Goal: Information Seeking & Learning: Find specific fact

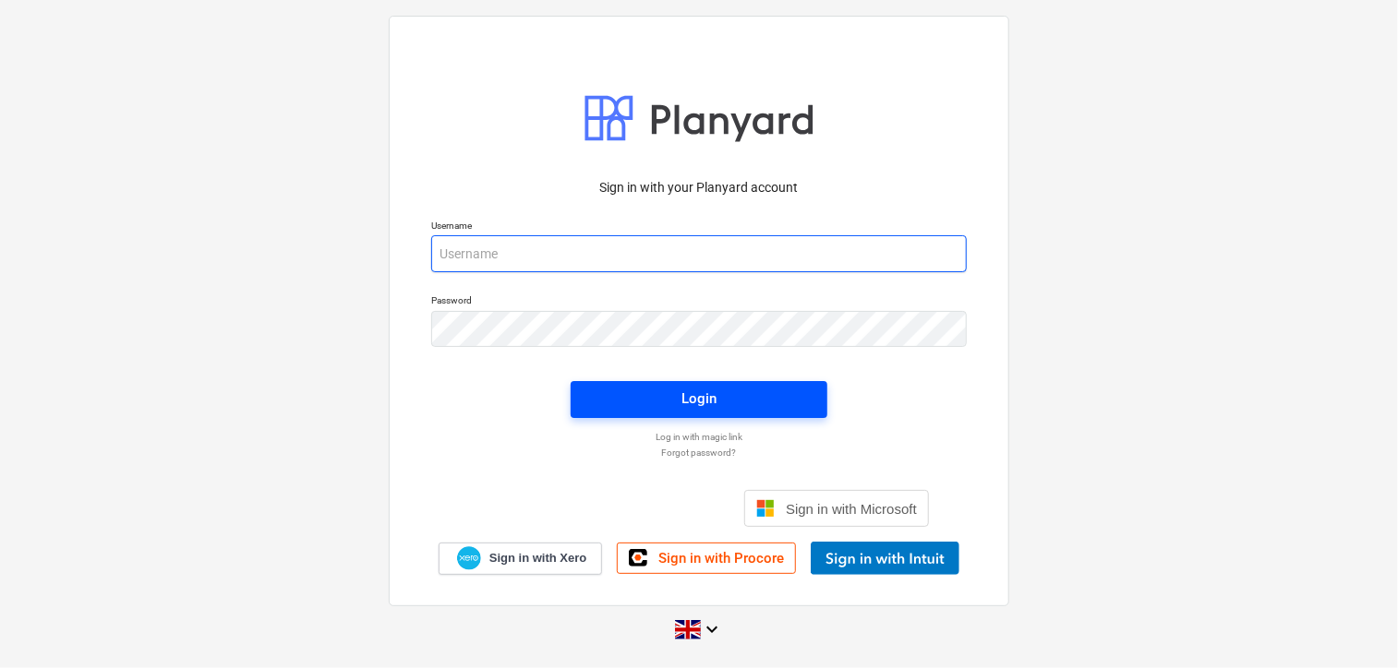
type input "[EMAIL_ADDRESS][DOMAIN_NAME]"
click at [708, 385] on button "Login" at bounding box center [699, 399] width 257 height 37
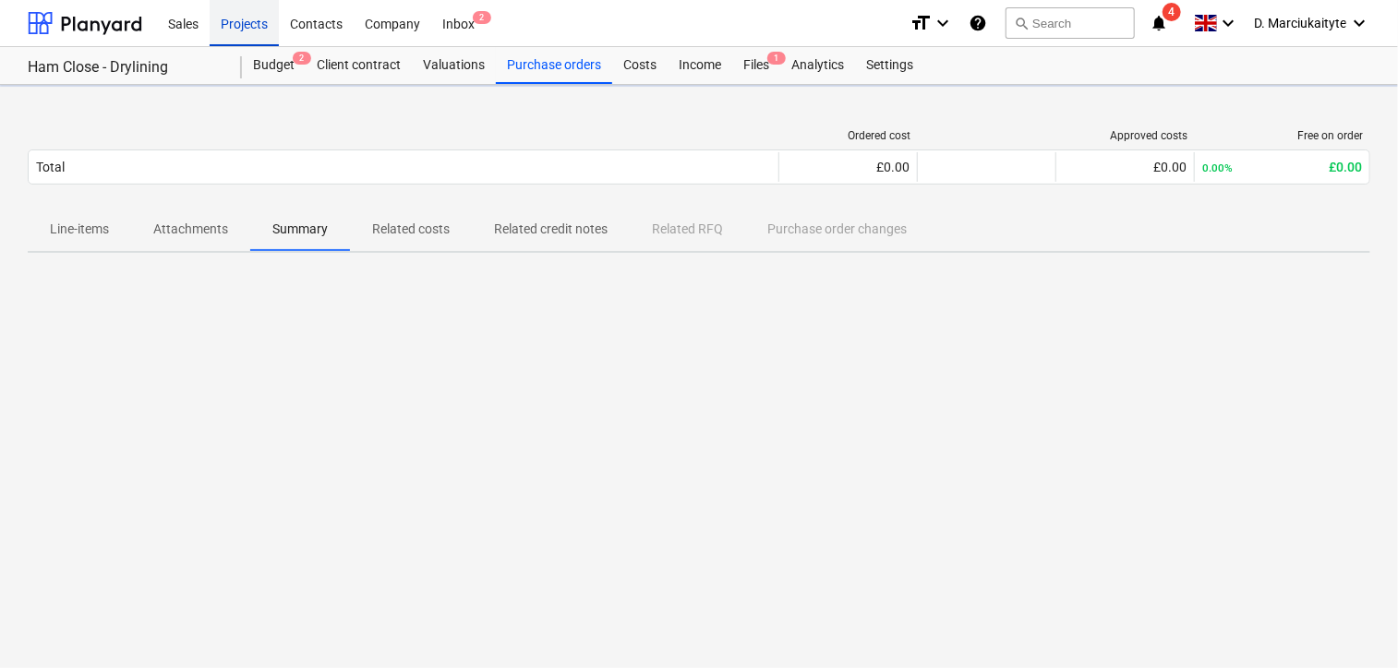
click at [241, 16] on div "Projects" at bounding box center [244, 22] width 69 height 47
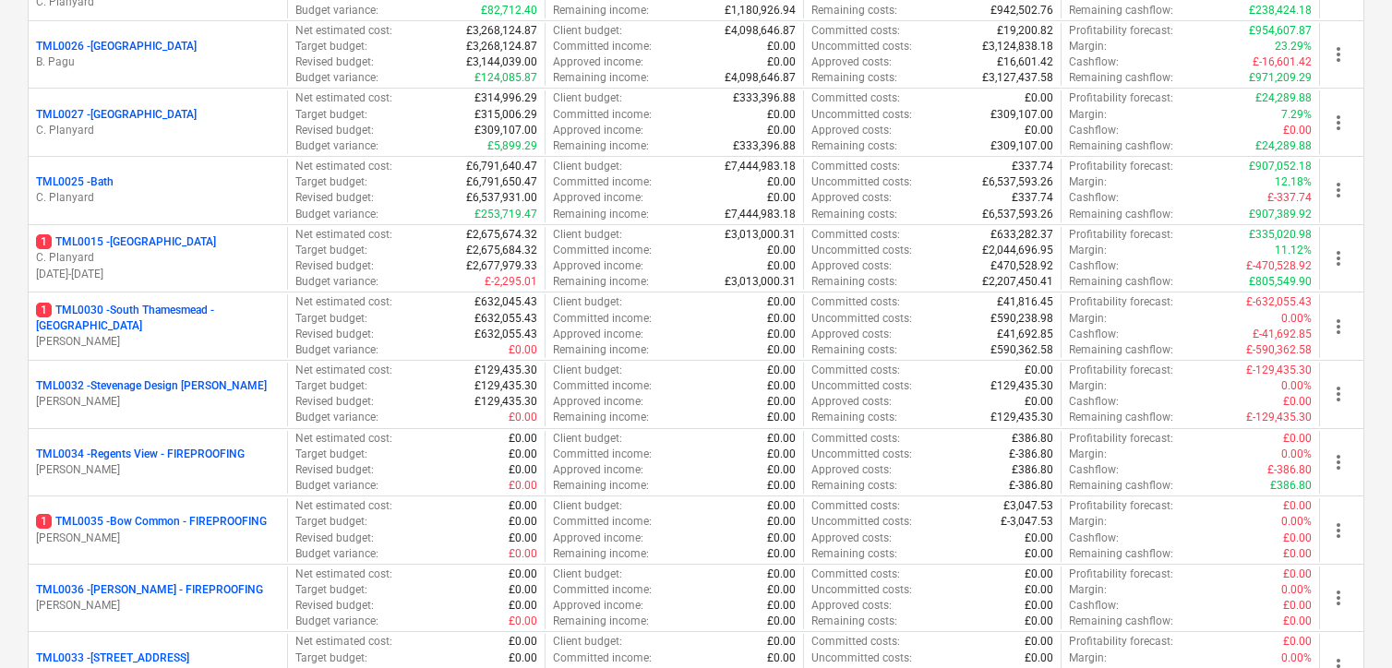
scroll to position [2015, 0]
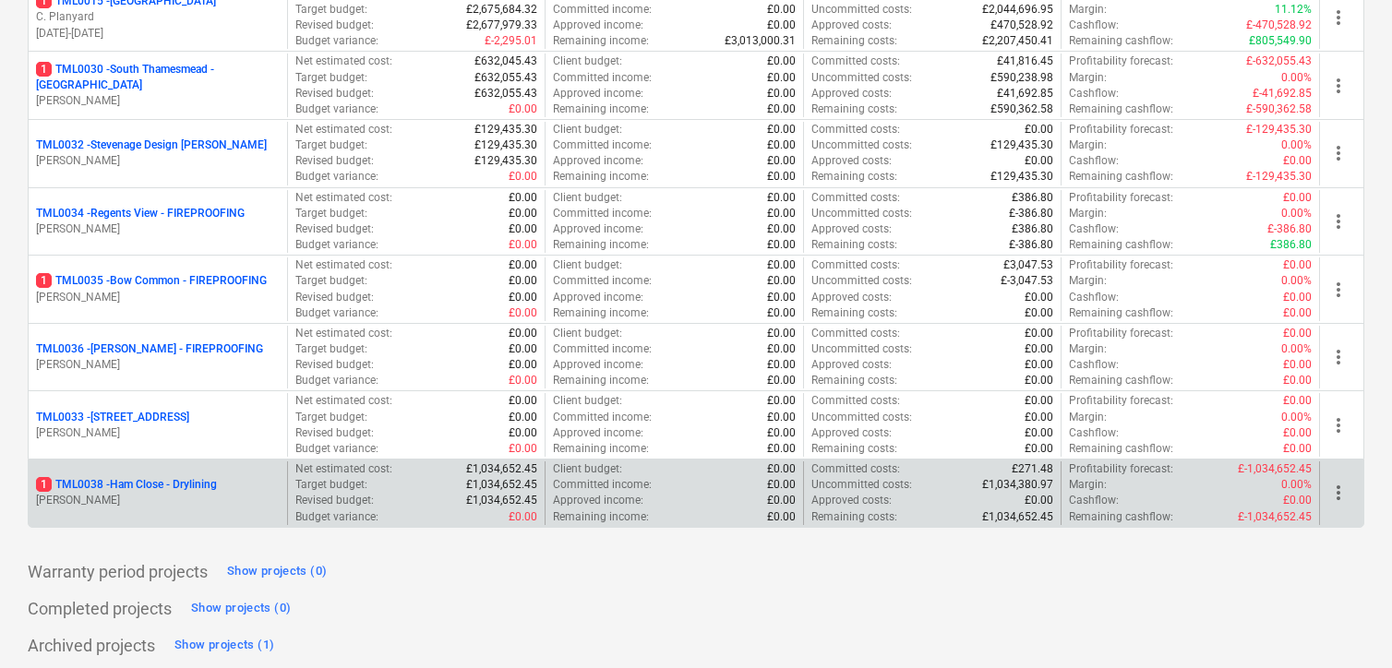
click at [182, 481] on p "1 TML0038 - Ham Close - Drylining" at bounding box center [126, 485] width 181 height 16
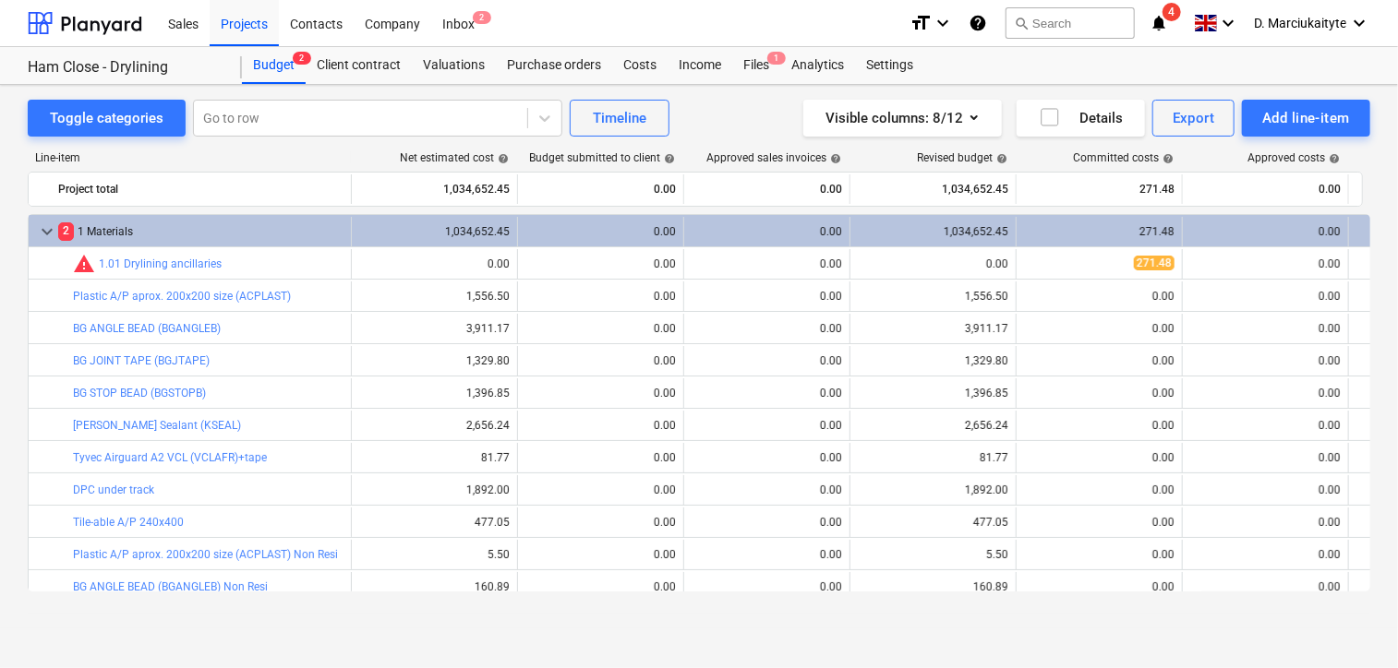
scroll to position [277, 0]
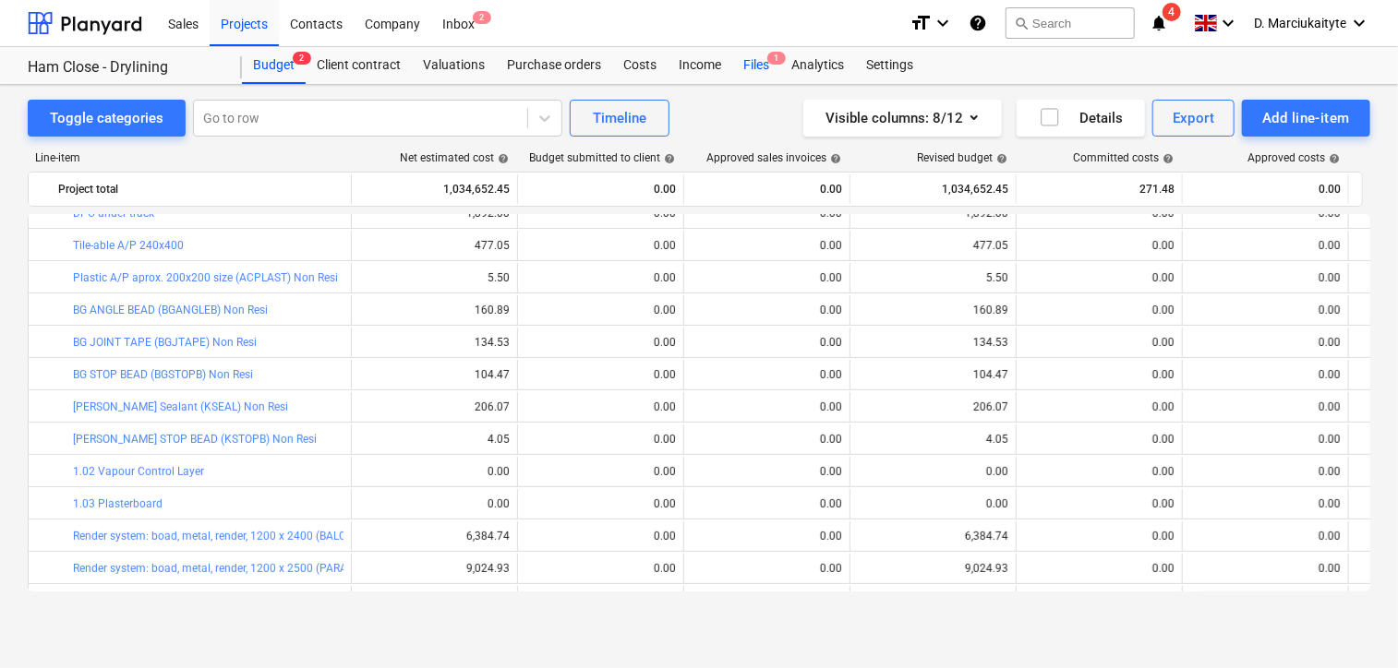
click at [750, 59] on div "Files 1" at bounding box center [756, 65] width 48 height 37
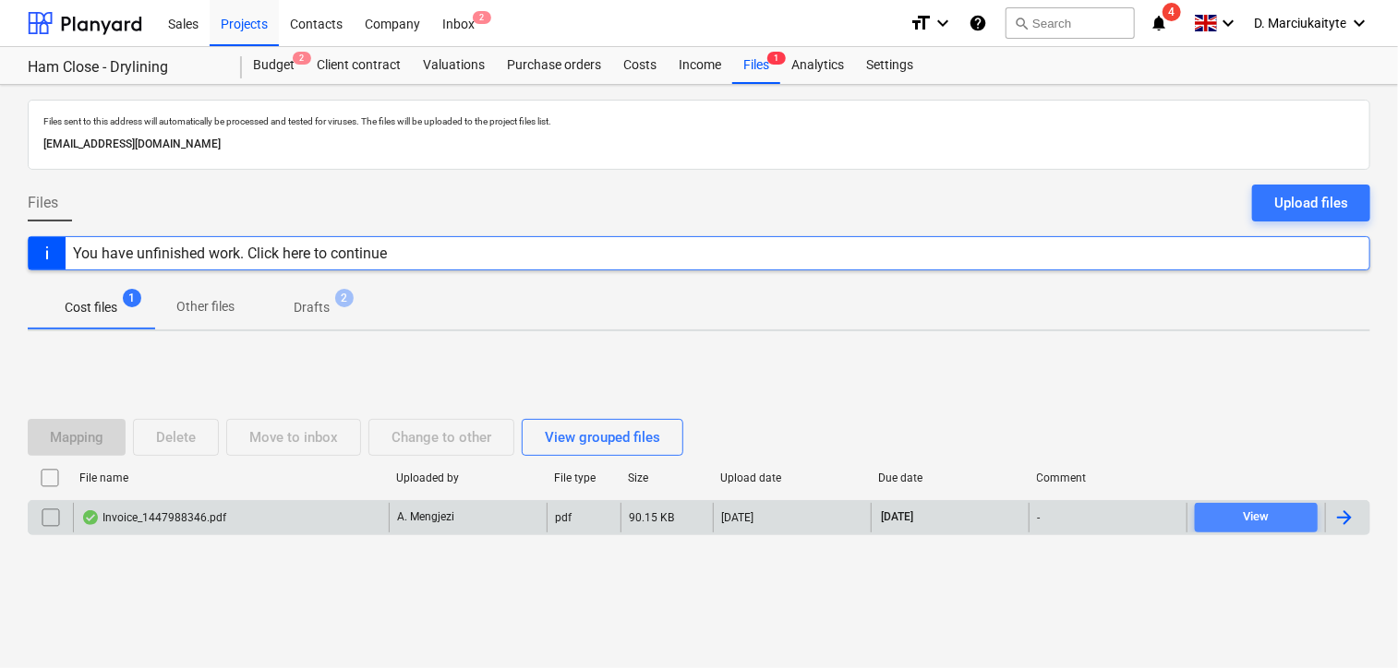
click at [1256, 516] on div "View" at bounding box center [1257, 517] width 26 height 21
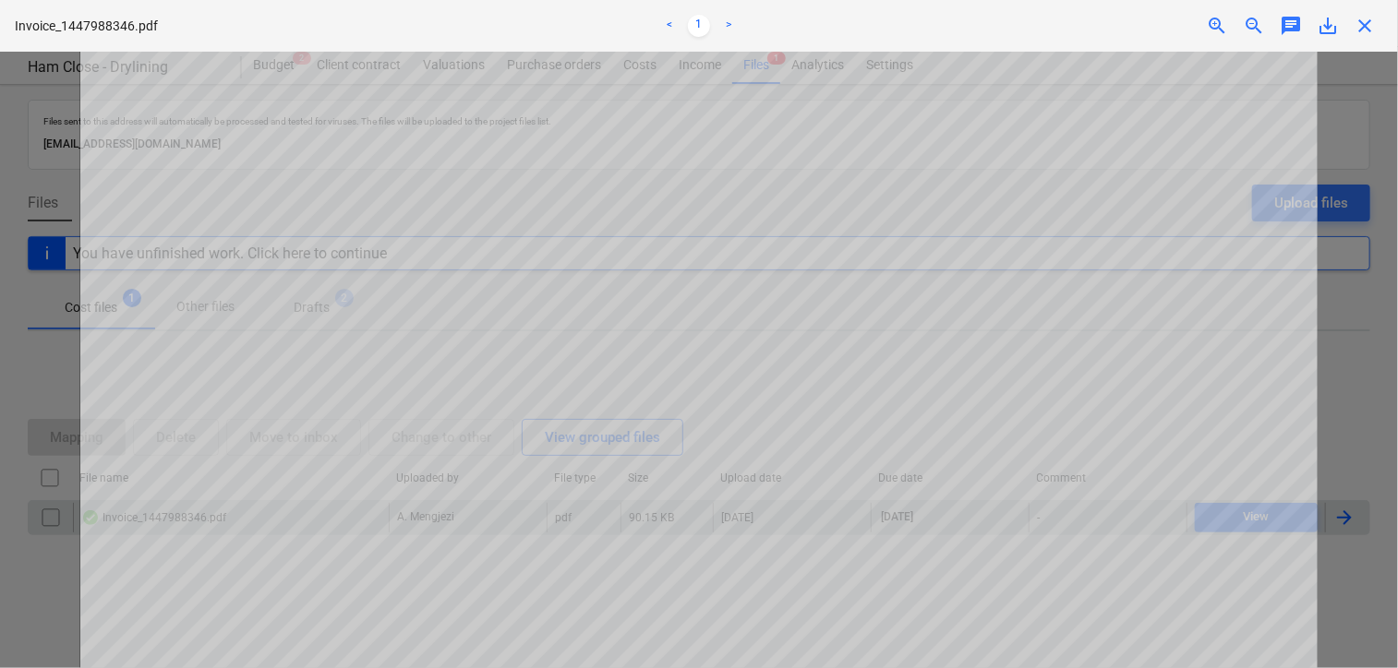
click at [1363, 29] on span "close" at bounding box center [1364, 26] width 22 height 22
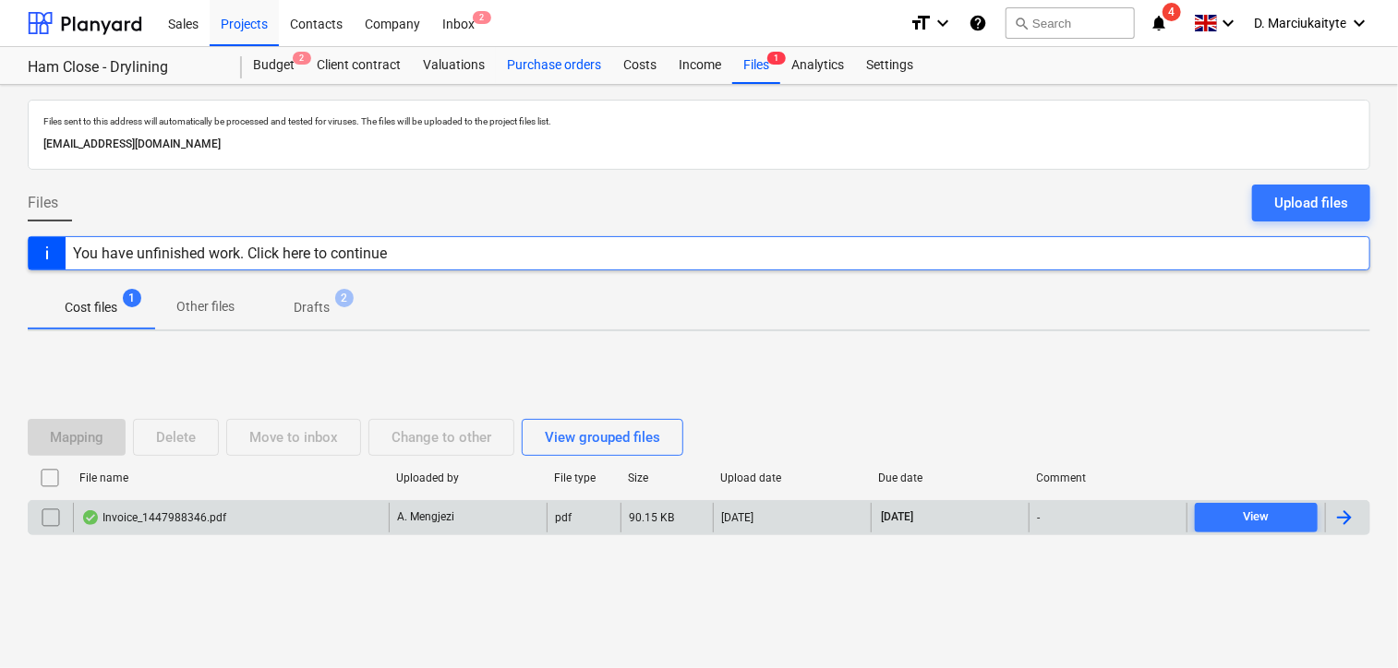
click at [550, 66] on div "Purchase orders" at bounding box center [554, 65] width 116 height 37
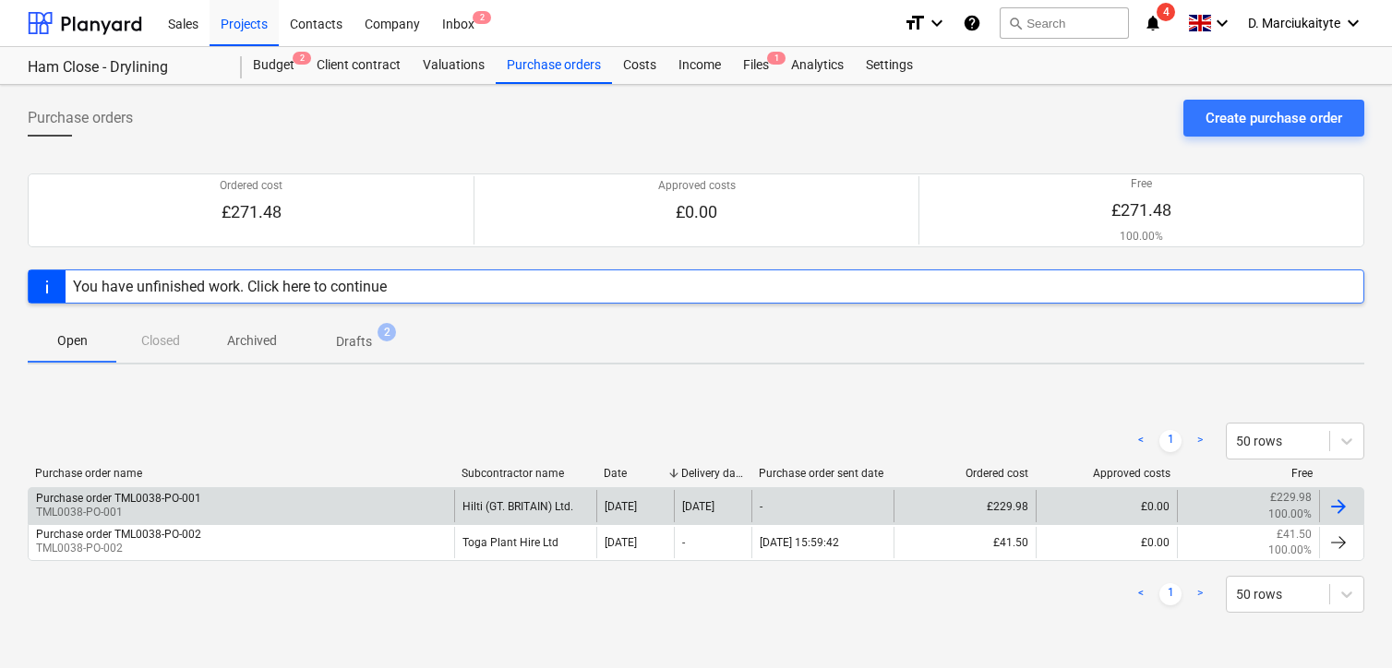
click at [387, 501] on div "Purchase order TML0038-PO-001 TML0038-PO-001" at bounding box center [242, 505] width 426 height 31
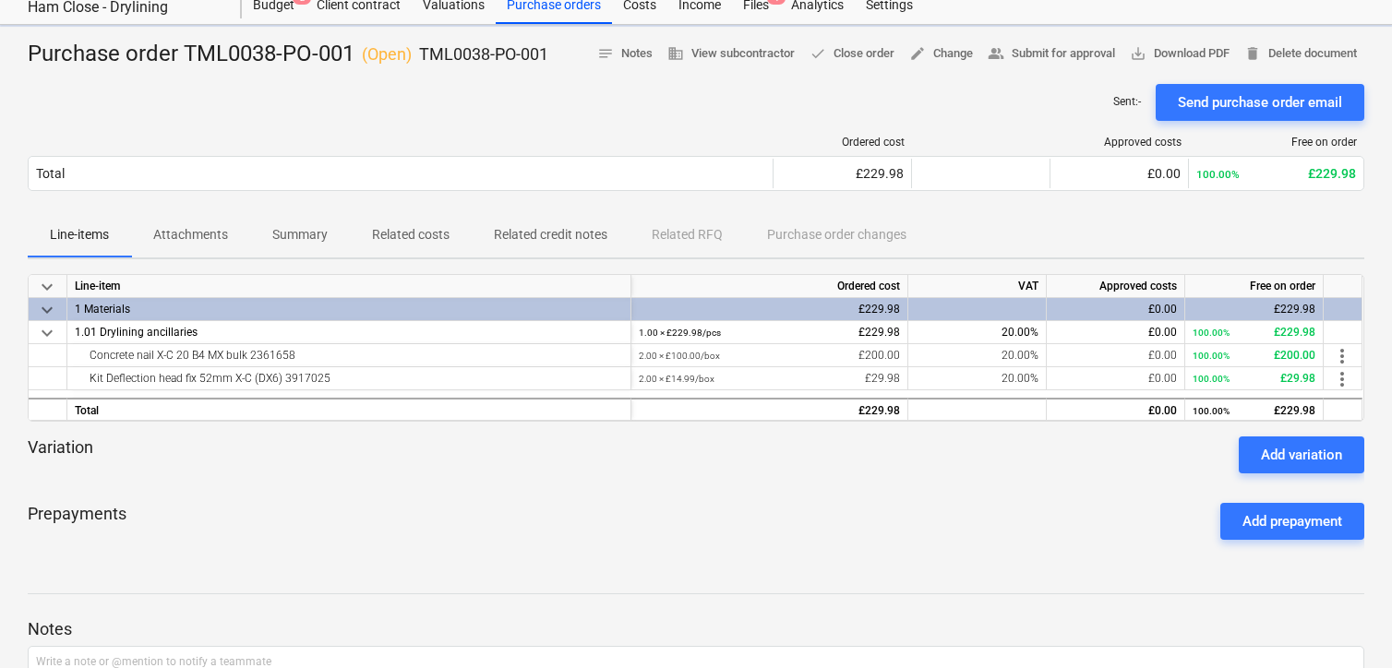
scroll to position [92, 0]
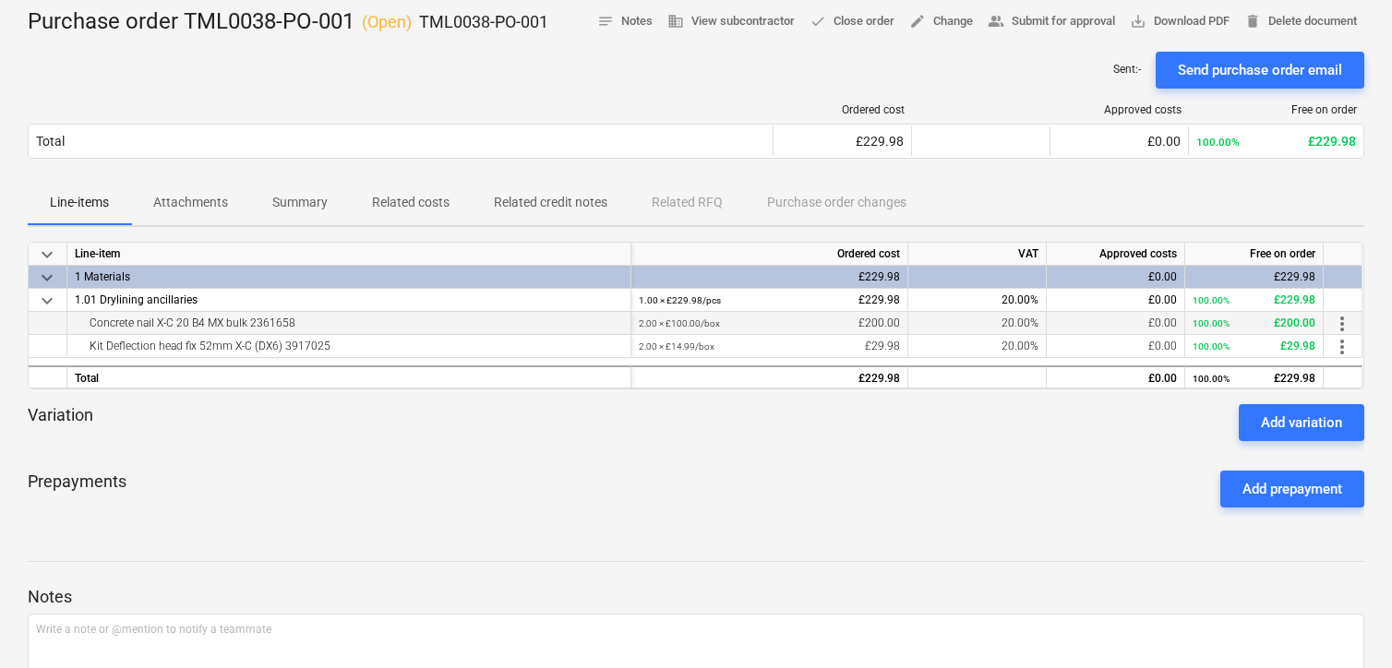
drag, startPoint x: 326, startPoint y: 314, endPoint x: 53, endPoint y: 326, distance: 273.5
click at [0, 0] on div "Concrete nail X-C 20 B4 MX bulk 2361658 2.00 × £100.00 / box £200.00 20.00% £0.…" at bounding box center [0, 0] width 0 height 0
copy div "Concrete nail X-C 20 B4 MX bulk 2361658"
click at [355, 345] on div "Kit Deflection head fix 52mm X-C (DX6) 3917025" at bounding box center [349, 346] width 548 height 22
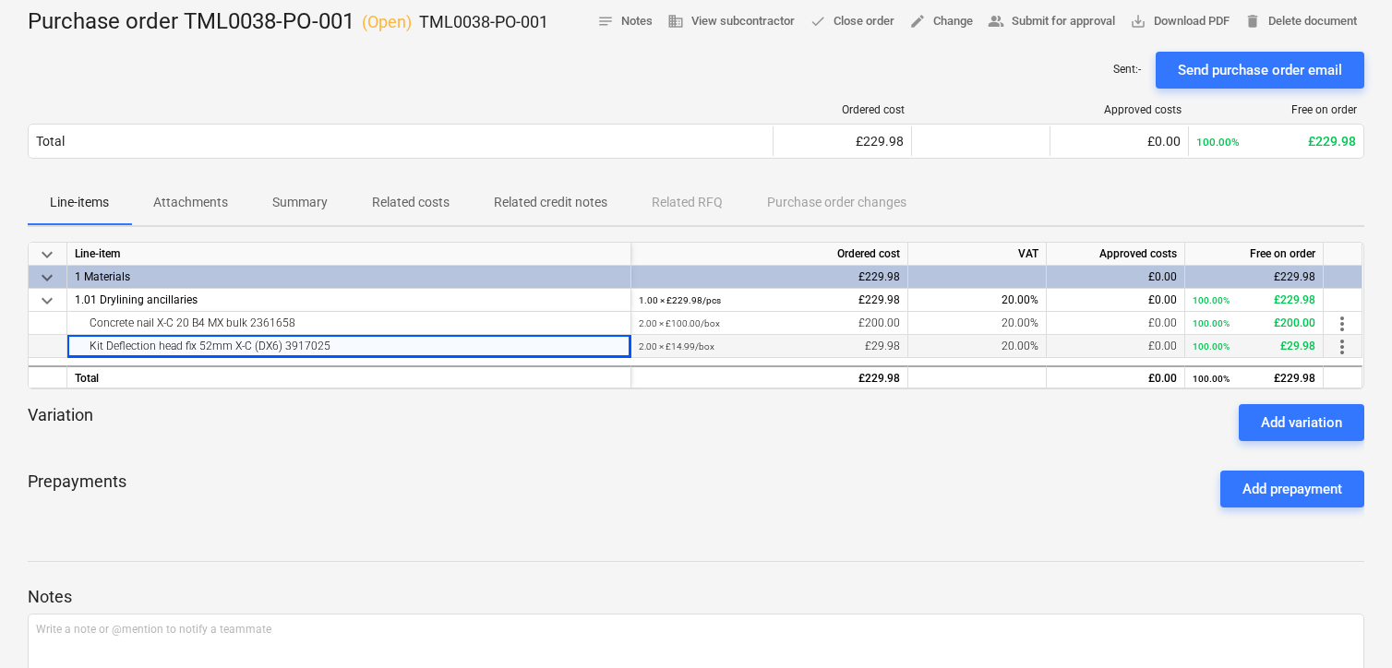
drag, startPoint x: 370, startPoint y: 343, endPoint x: 88, endPoint y: 352, distance: 282.6
click at [88, 352] on div "Kit Deflection head fix 52mm X-C (DX6) 3917025" at bounding box center [349, 346] width 548 height 22
copy div "Kit Deflection head fix 52mm X-C (DX6) 3917025"
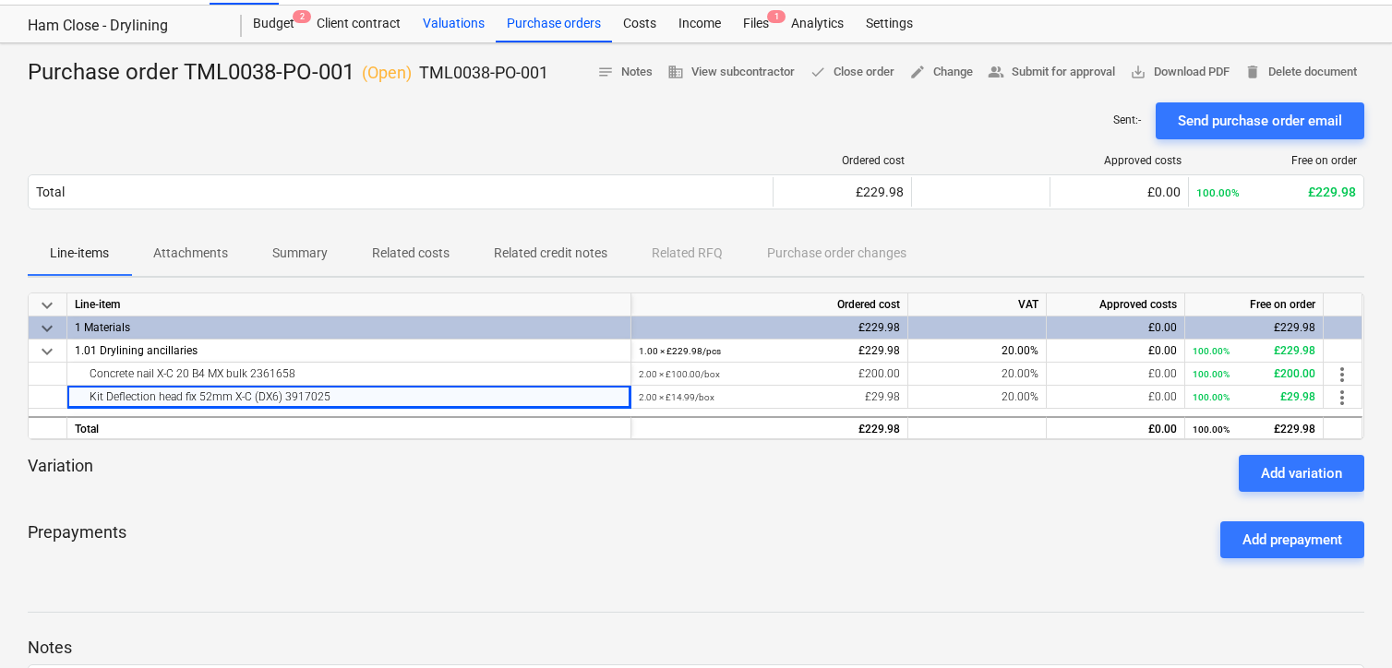
scroll to position [0, 0]
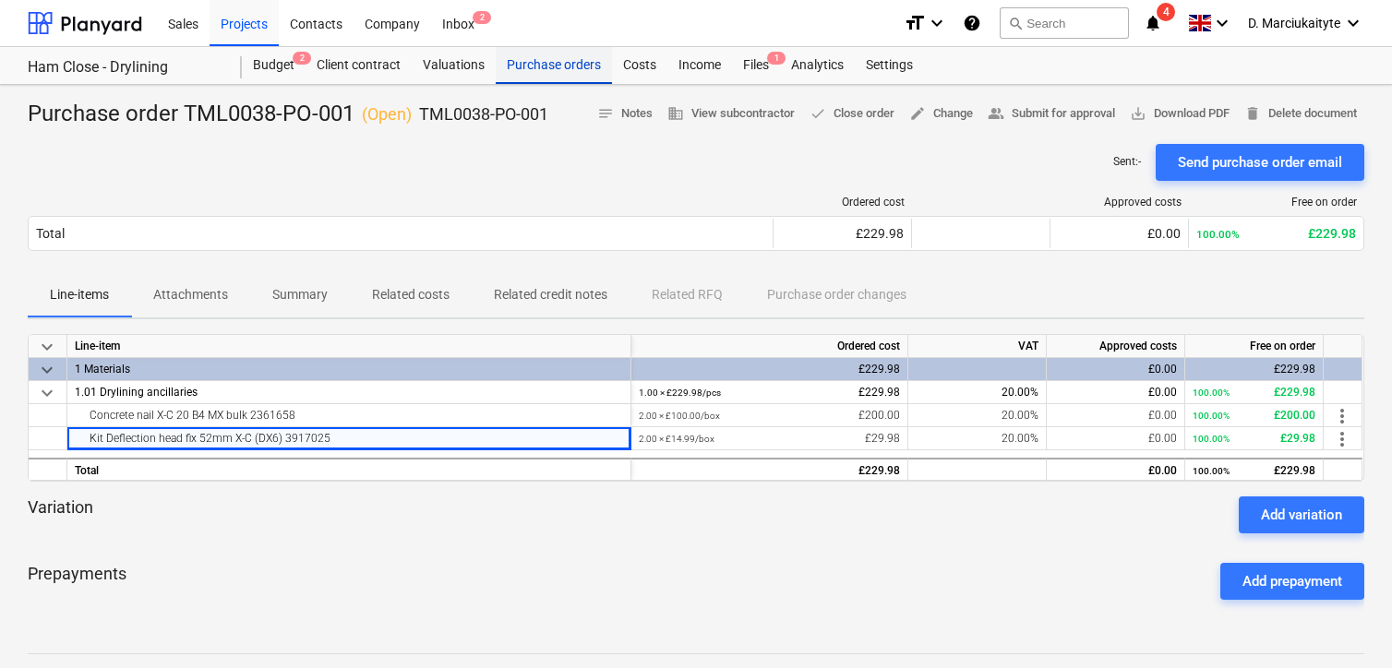
click at [558, 62] on div "Purchase orders" at bounding box center [554, 65] width 116 height 37
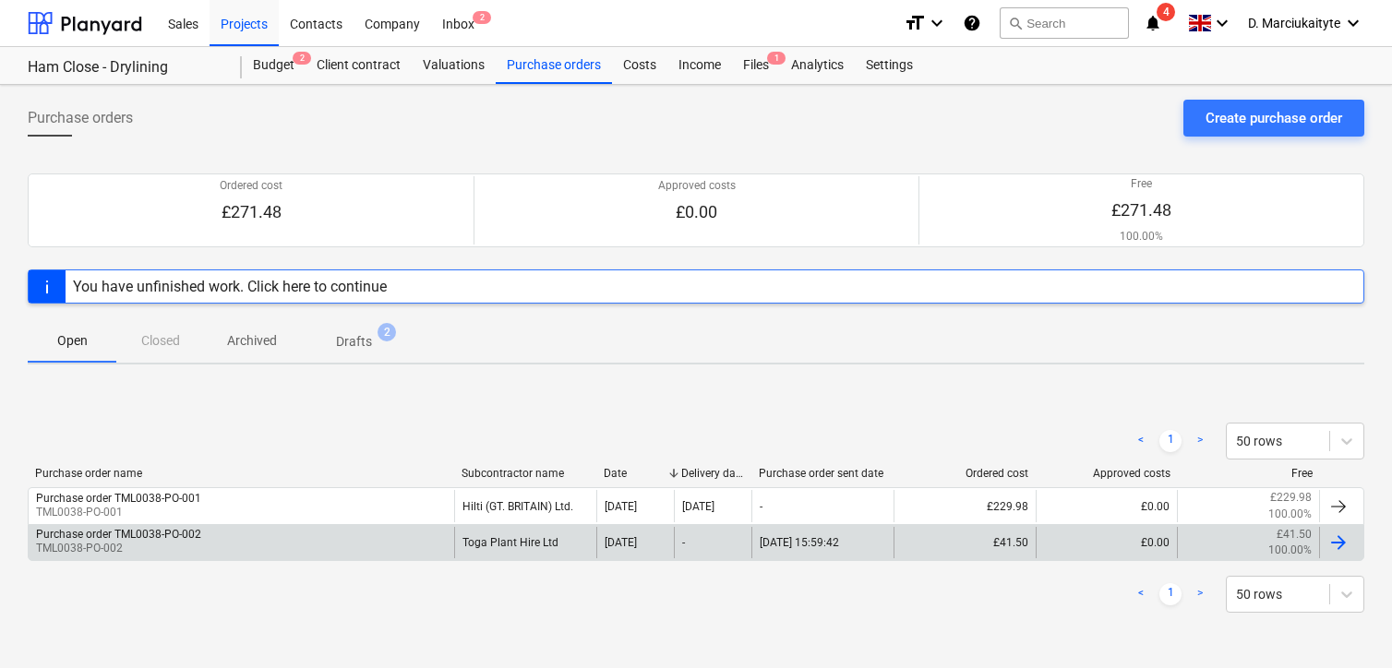
click at [197, 543] on p "TML0038-PO-002" at bounding box center [118, 549] width 165 height 16
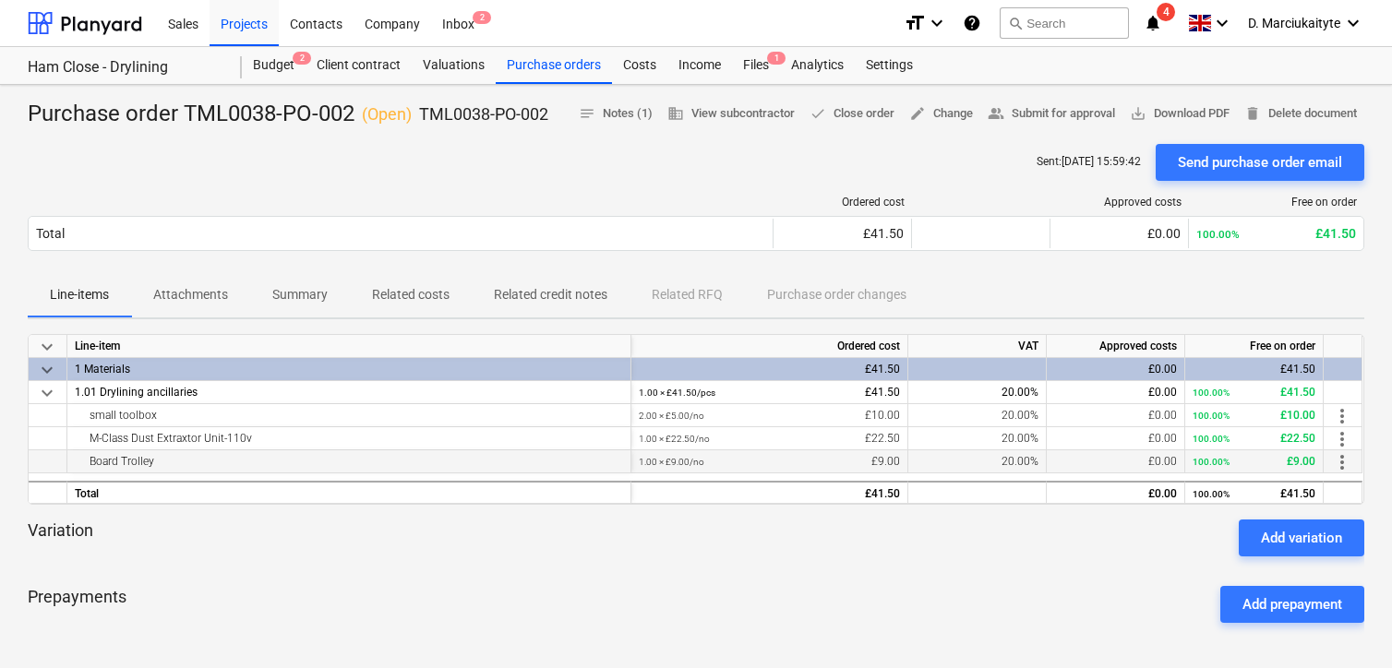
drag, startPoint x: 156, startPoint y: 459, endPoint x: 75, endPoint y: 459, distance: 81.2
click at [75, 459] on div "Board Trolley" at bounding box center [349, 462] width 548 height 22
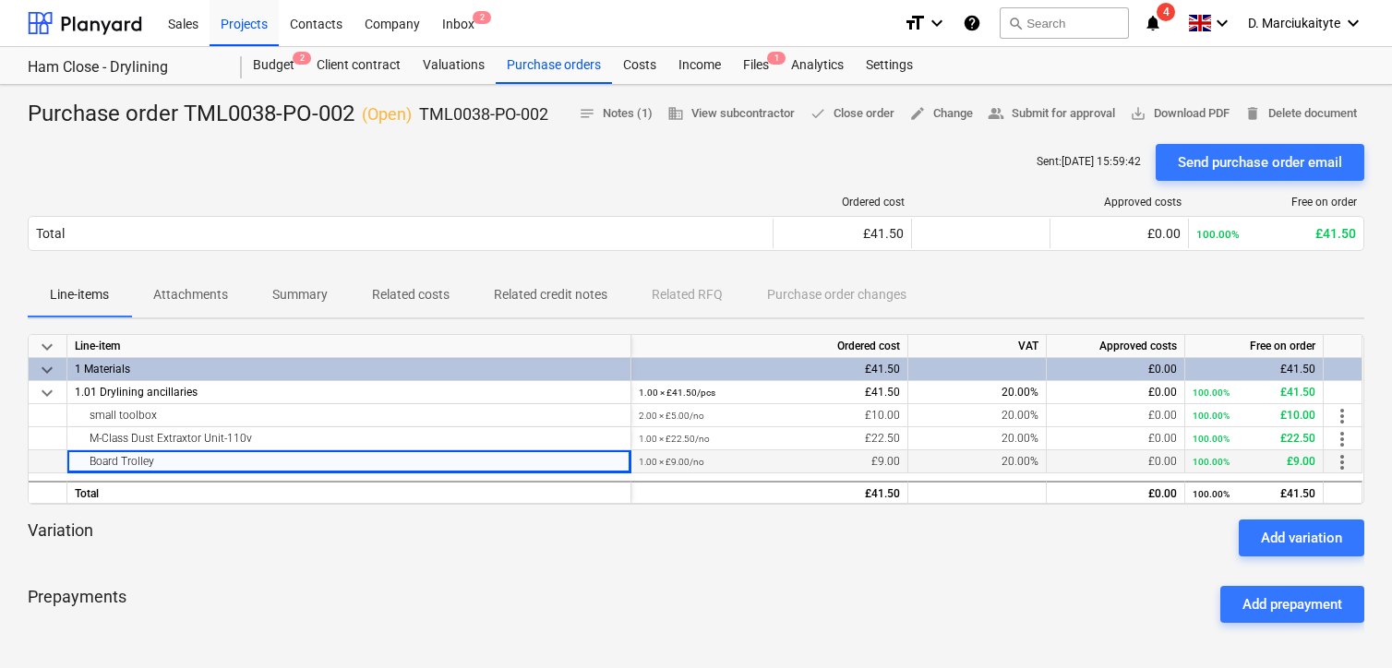
copy div "Board Trolley"
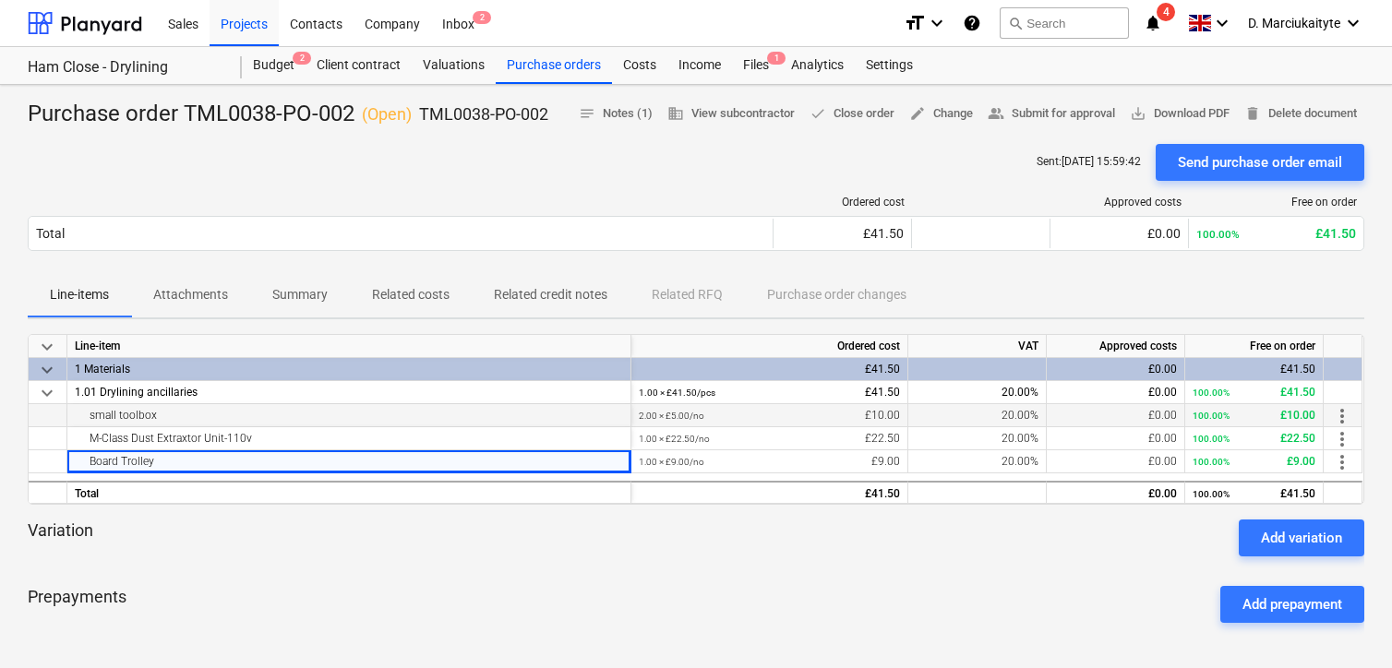
drag, startPoint x: 181, startPoint y: 416, endPoint x: 63, endPoint y: 415, distance: 118.2
click at [0, 0] on div "small toolbox 2.00 × £5.00 / no £10.00 20.00% £0.00 100.00% £10.00 more_vert" at bounding box center [0, 0] width 0 height 0
copy div "small toolbox"
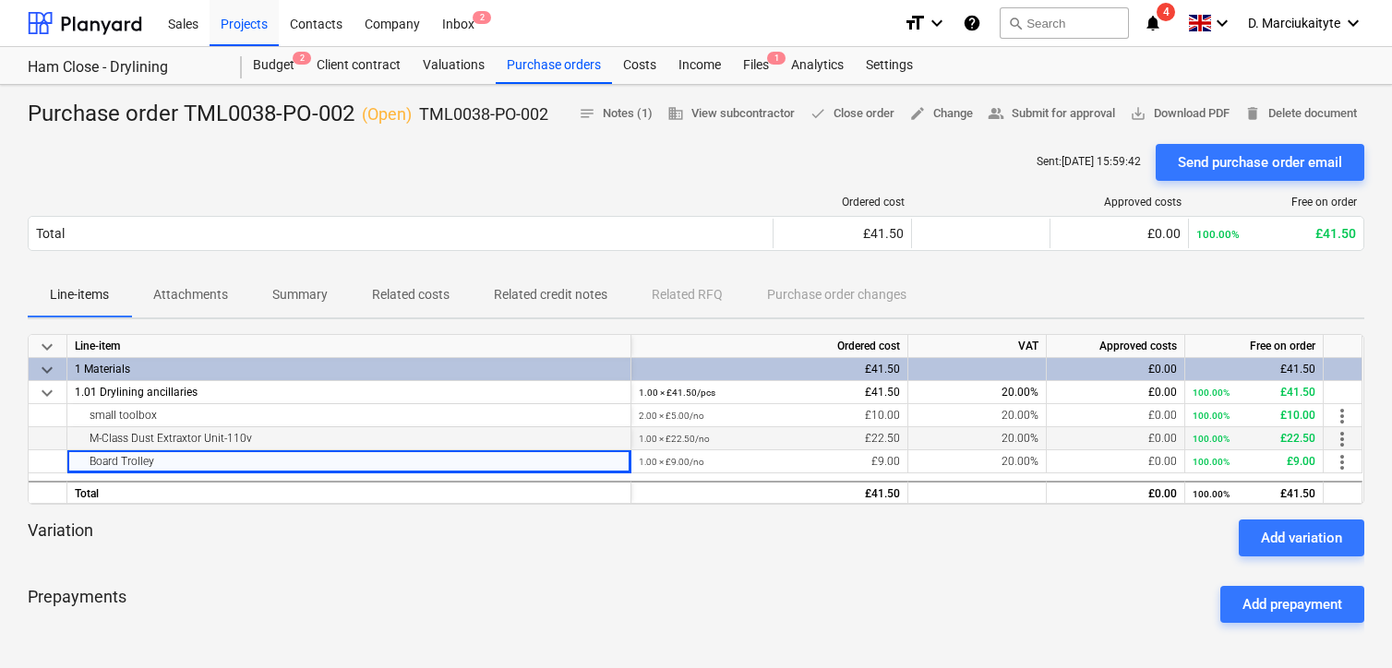
drag, startPoint x: 251, startPoint y: 438, endPoint x: 67, endPoint y: 446, distance: 183.9
click at [67, 446] on div "M-Class Dust Extraxtor Unit-110v" at bounding box center [349, 438] width 564 height 23
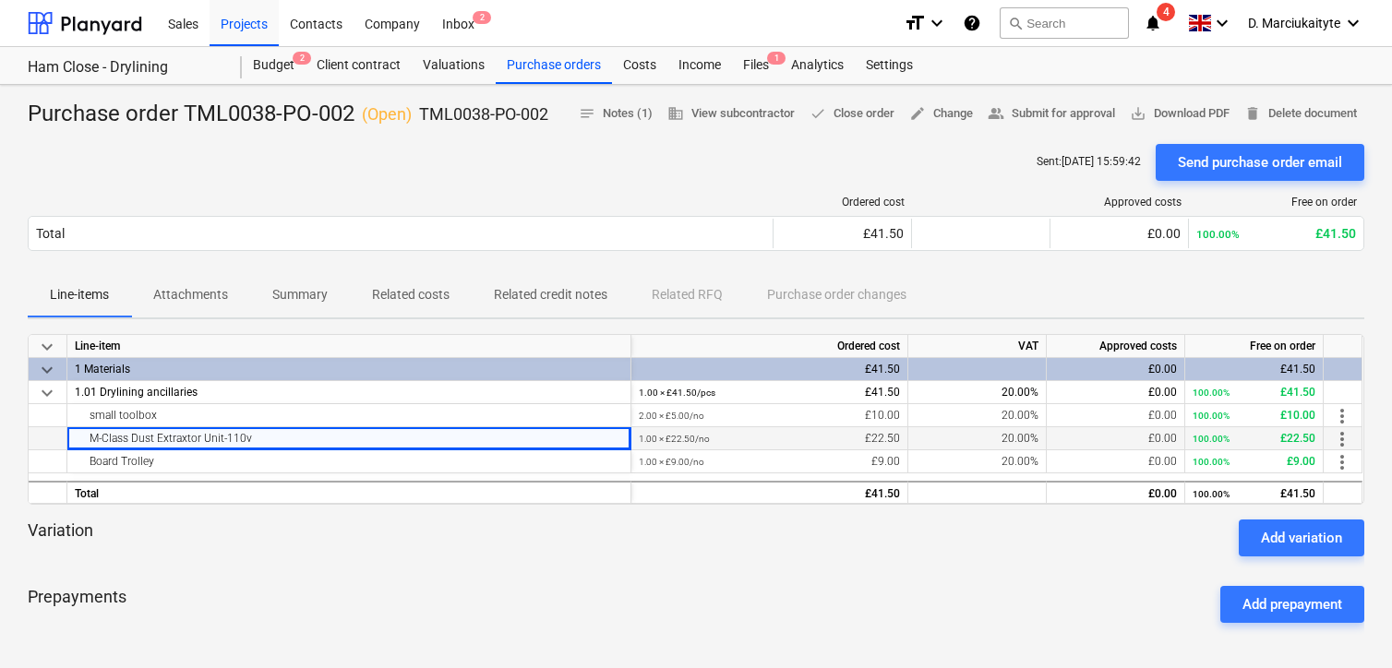
copy div "M-Class Dust Extraxtor Unit-110v"
